Goal: Information Seeking & Learning: Learn about a topic

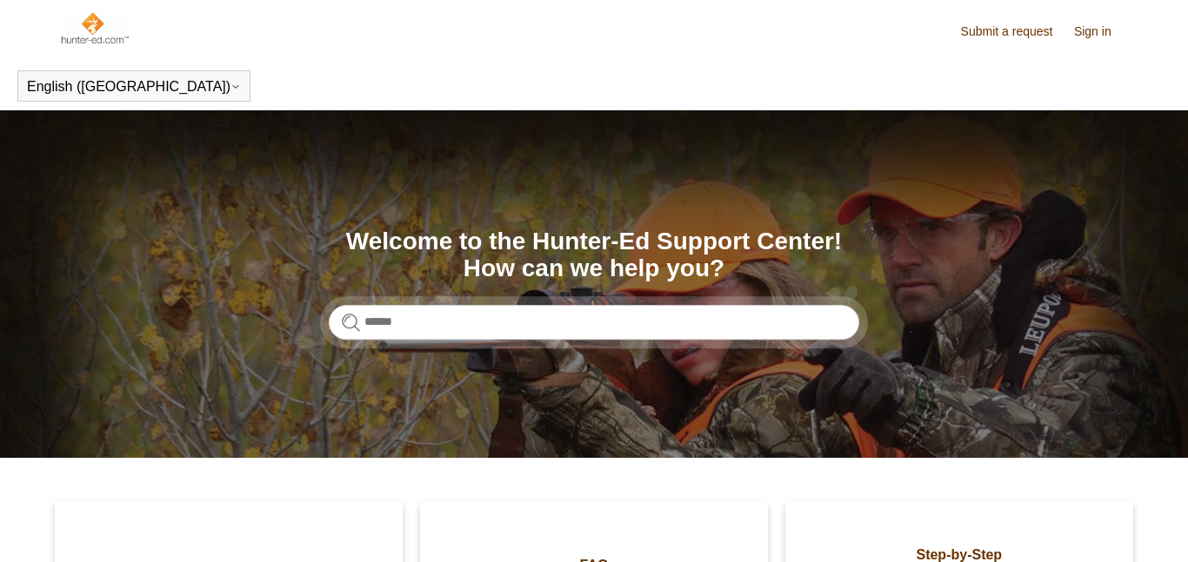
scroll to position [336, 0]
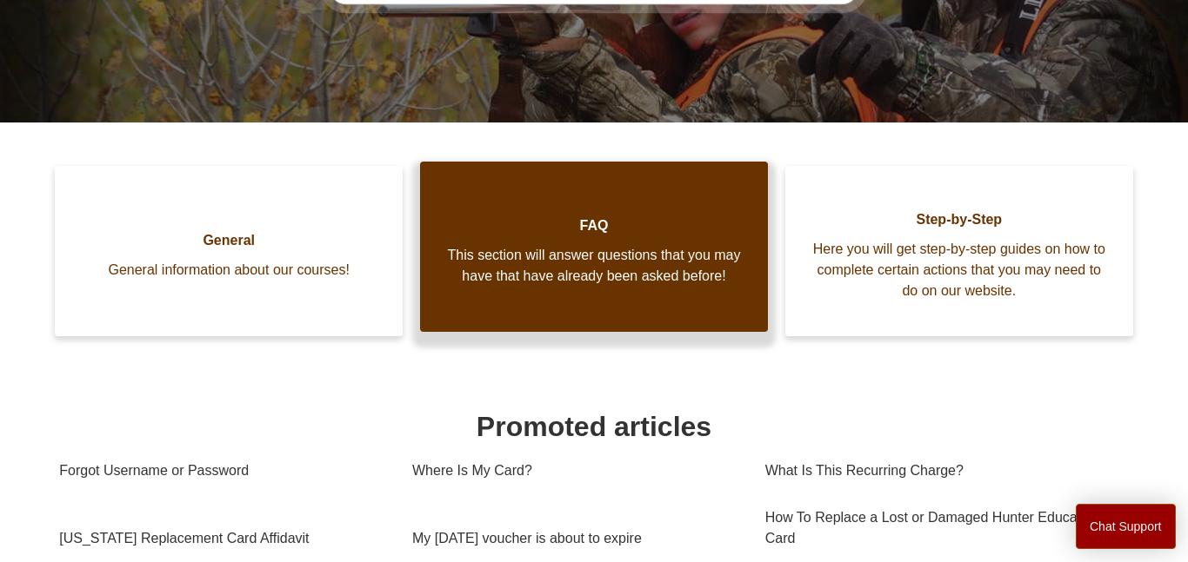
click at [601, 269] on span "This section will answer questions that you may have that have already been ask…" at bounding box center [594, 266] width 296 height 42
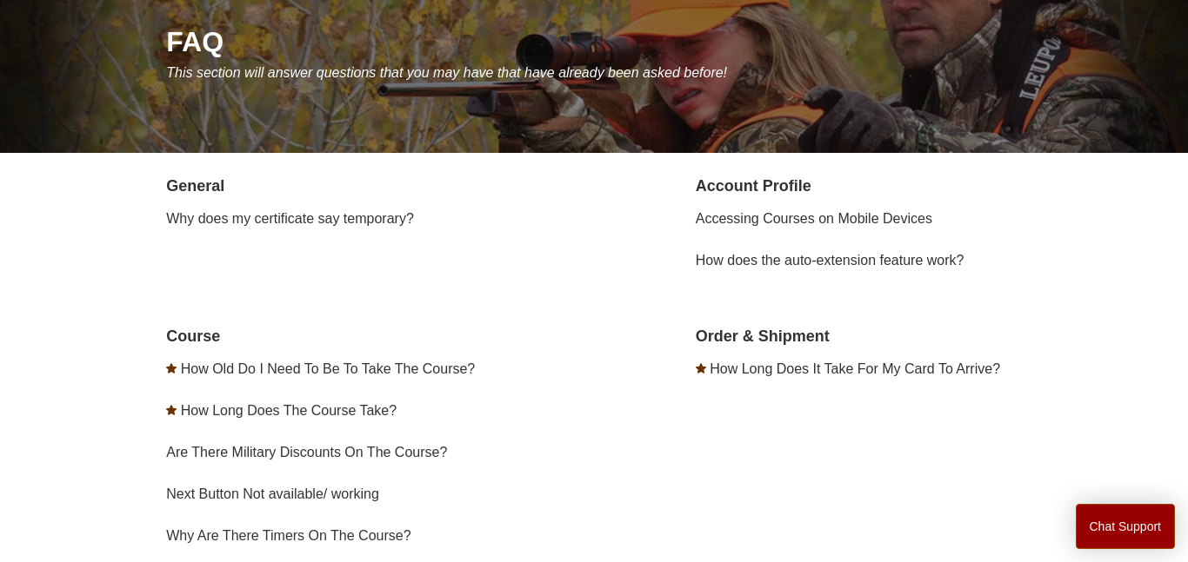
scroll to position [223, 0]
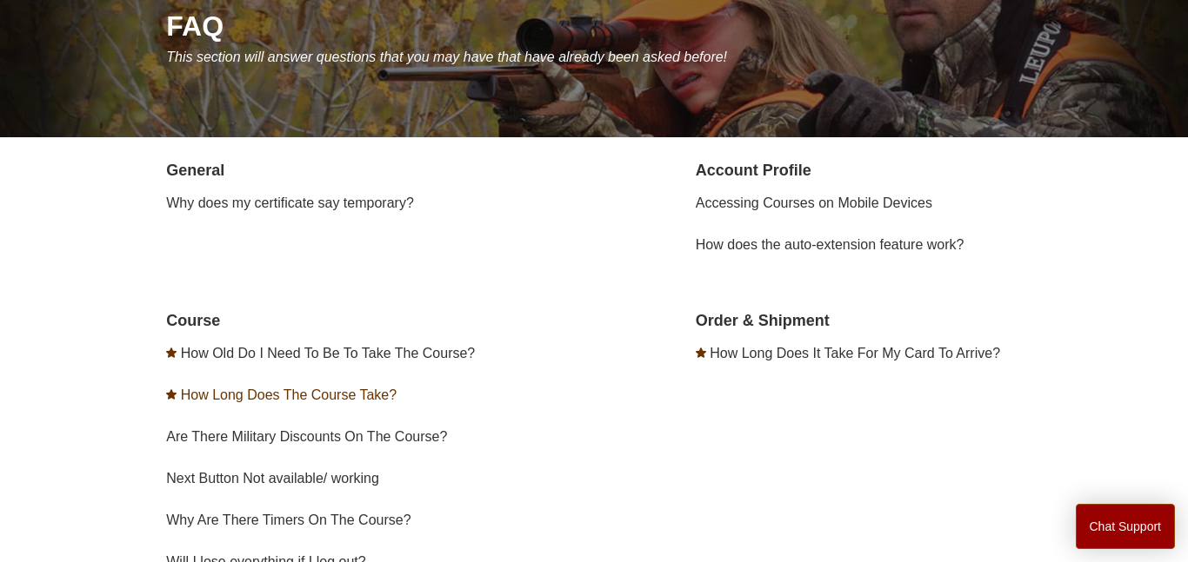
click at [356, 392] on link "How Long Does The Course Take?" at bounding box center [289, 395] width 216 height 15
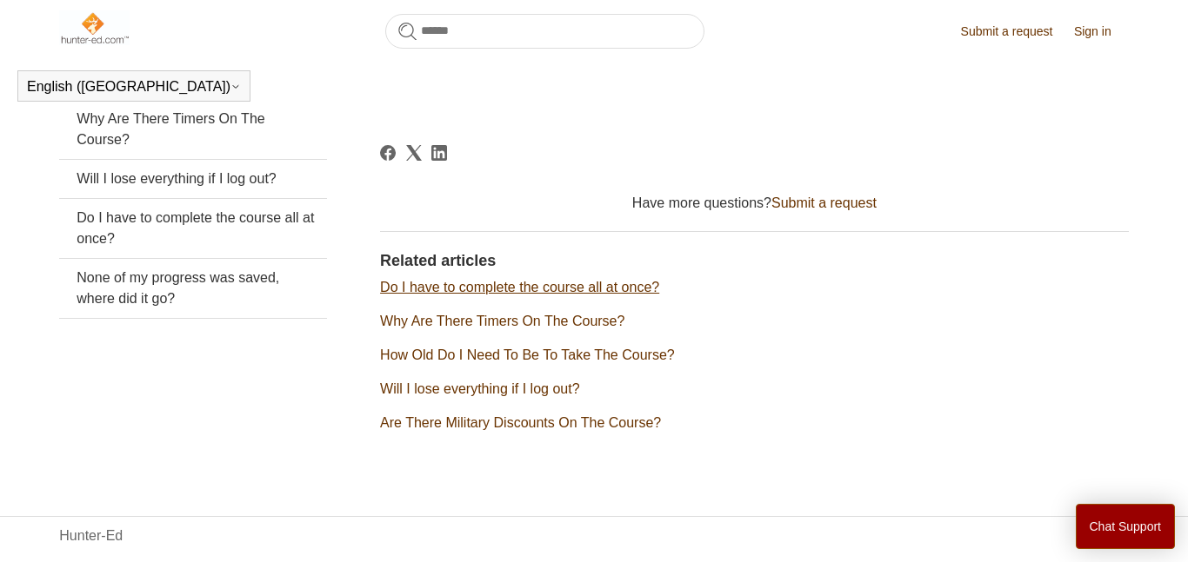
scroll to position [436, 0]
click at [470, 287] on link "Do I have to complete the course all at once?" at bounding box center [519, 288] width 279 height 15
click at [609, 316] on link "Why Are There Timers On The Course?" at bounding box center [502, 322] width 244 height 15
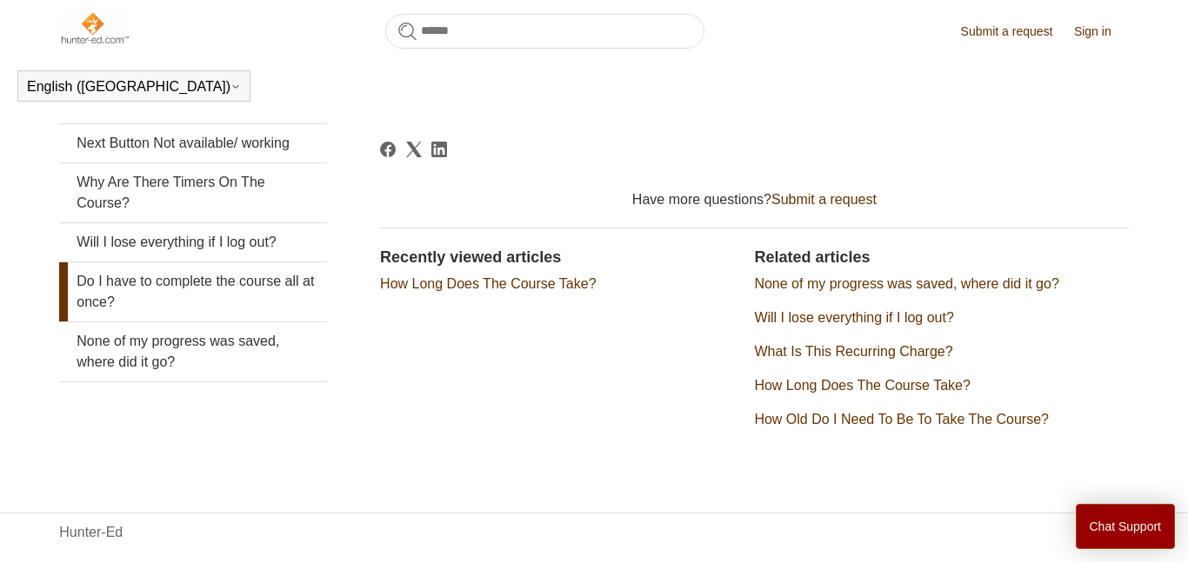
scroll to position [376, 0]
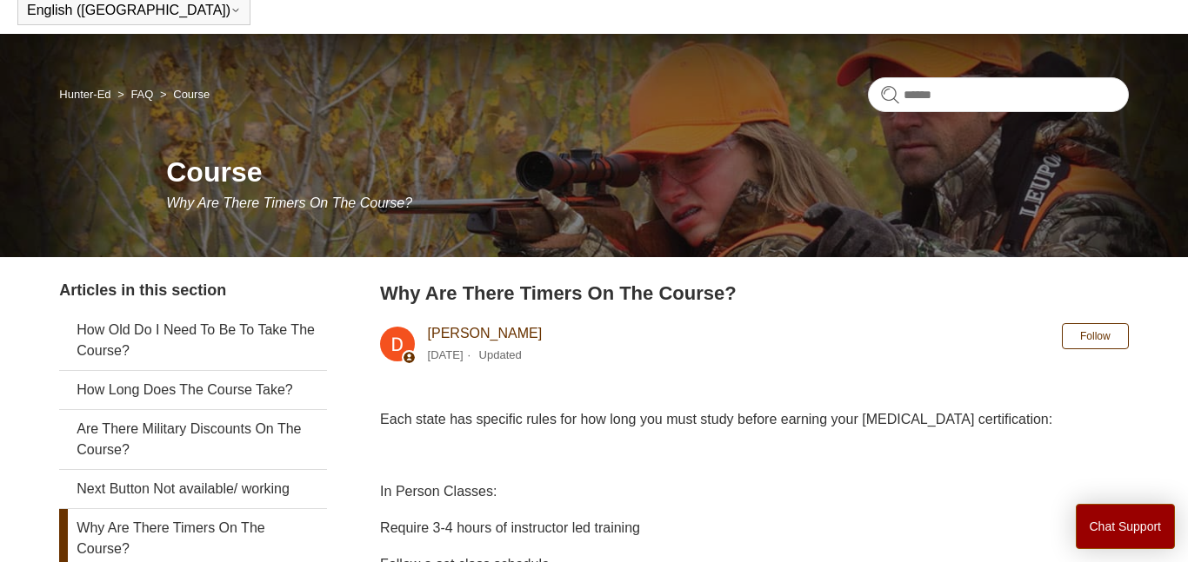
scroll to position [53, 0]
